Goal: Information Seeking & Learning: Find specific fact

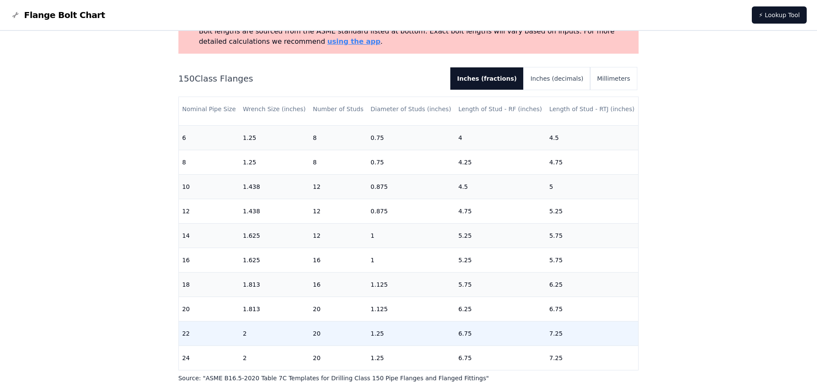
scroll to position [86, 0]
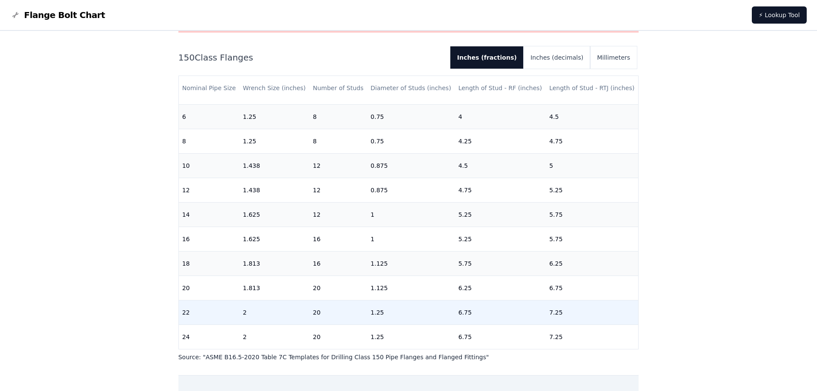
click at [375, 303] on td "1.25" at bounding box center [411, 312] width 88 height 24
click at [316, 306] on td "20" at bounding box center [338, 312] width 58 height 24
click at [384, 306] on td "1.25" at bounding box center [411, 312] width 88 height 24
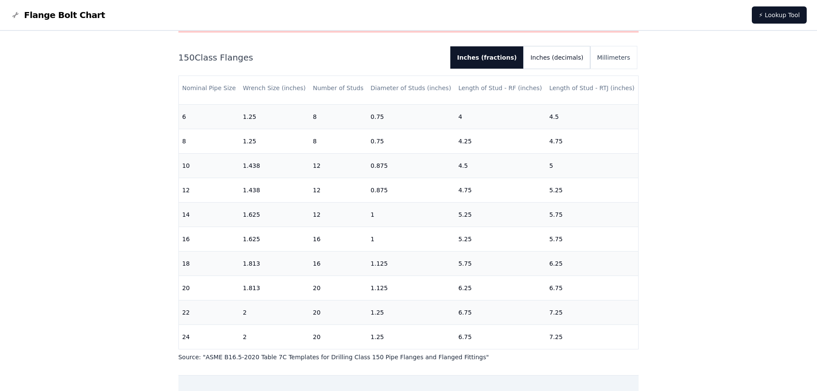
click at [563, 57] on button "Inches (decimals)" at bounding box center [556, 57] width 66 height 22
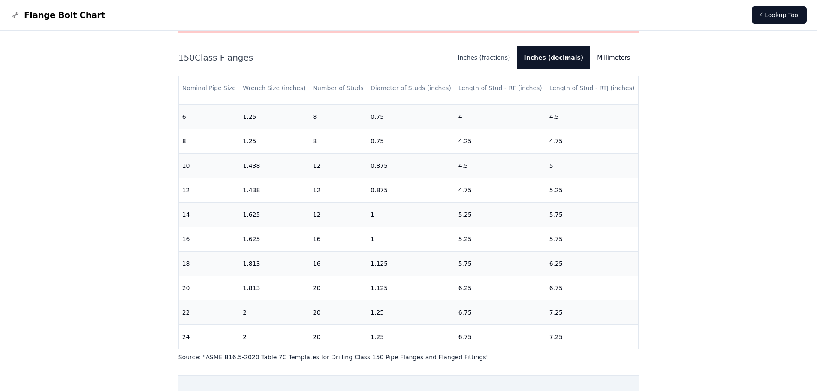
click at [609, 55] on button "Millimeters" at bounding box center [613, 57] width 47 height 22
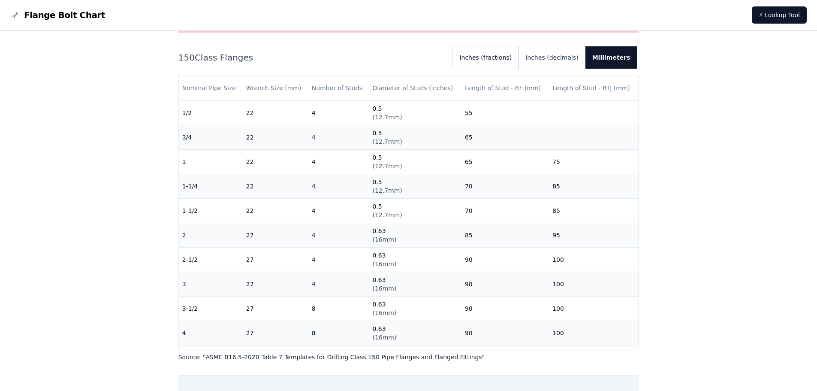
click at [512, 57] on button "Inches (fractions)" at bounding box center [485, 57] width 66 height 22
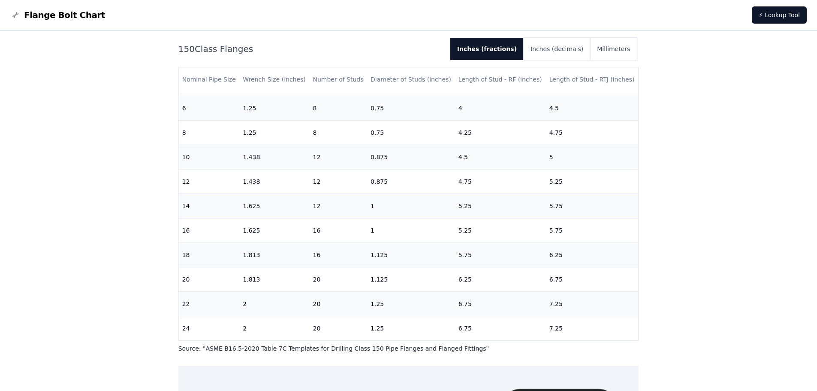
scroll to position [271, 0]
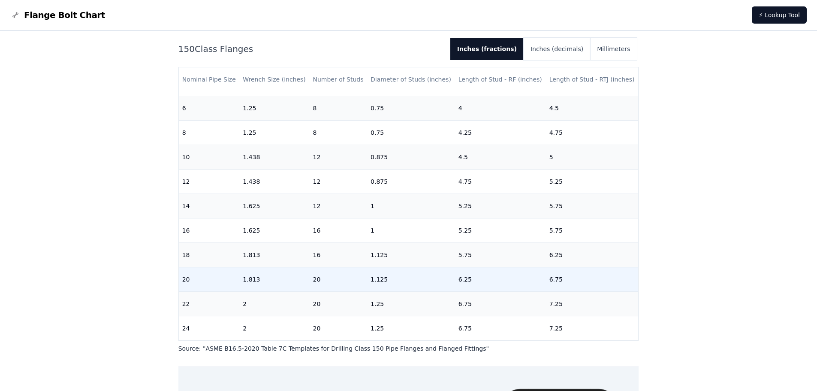
click at [375, 273] on td "1.125" at bounding box center [411, 279] width 88 height 24
click at [396, 273] on td "1.125" at bounding box center [411, 279] width 88 height 24
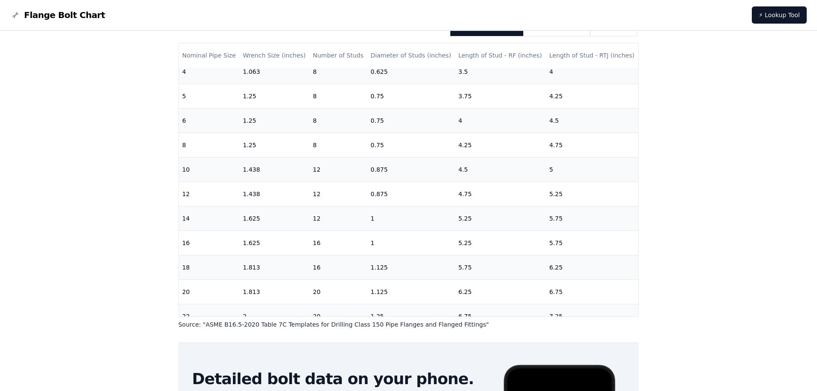
scroll to position [94, 0]
